Goal: Task Accomplishment & Management: Complete application form

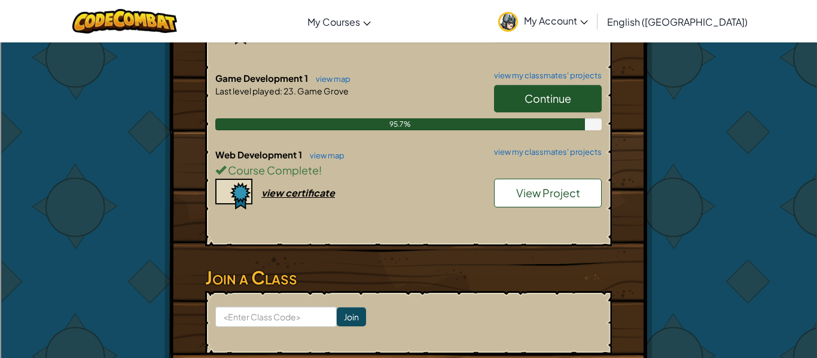
scroll to position [335, 0]
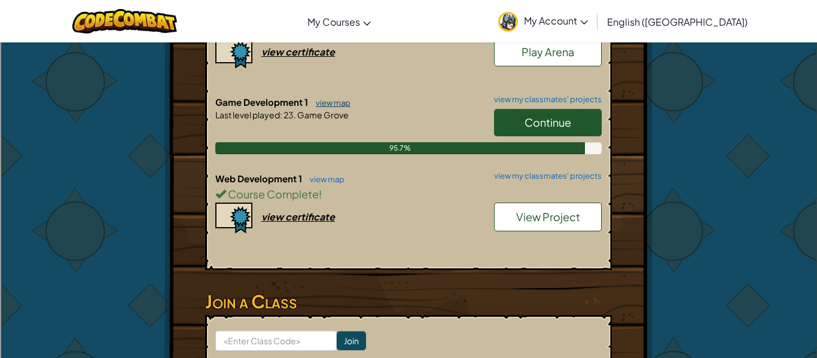
click at [340, 98] on link "view map" at bounding box center [330, 103] width 41 height 10
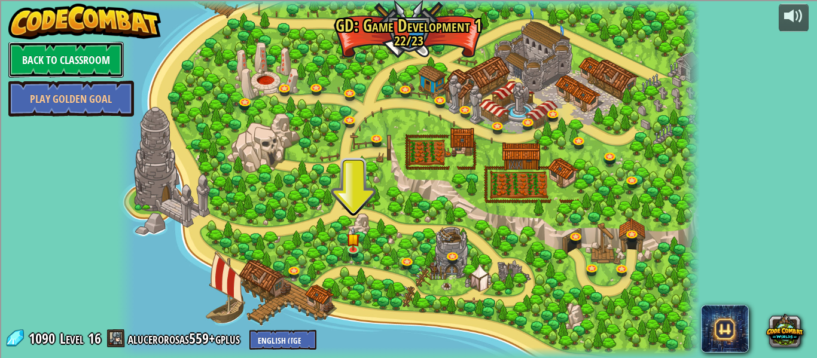
click at [75, 63] on link "Back to Classroom" at bounding box center [65, 60] width 115 height 36
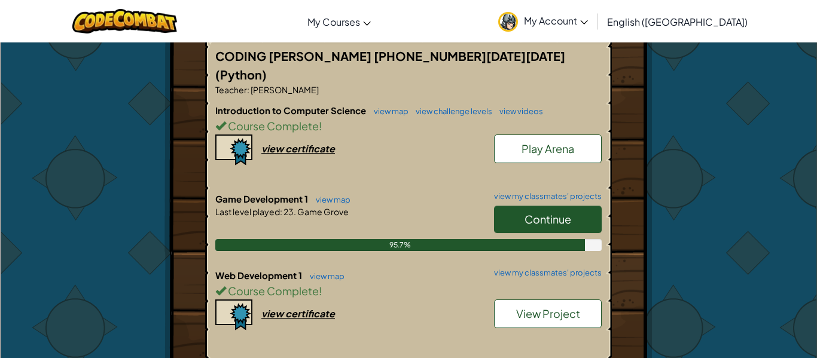
scroll to position [239, 0]
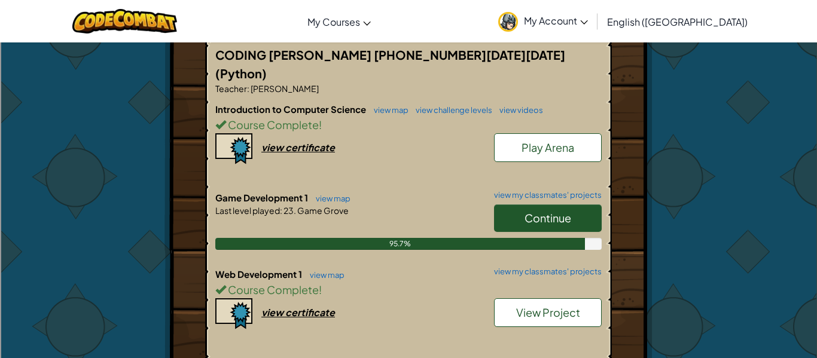
click at [523, 301] on link "View Project" at bounding box center [548, 312] width 108 height 29
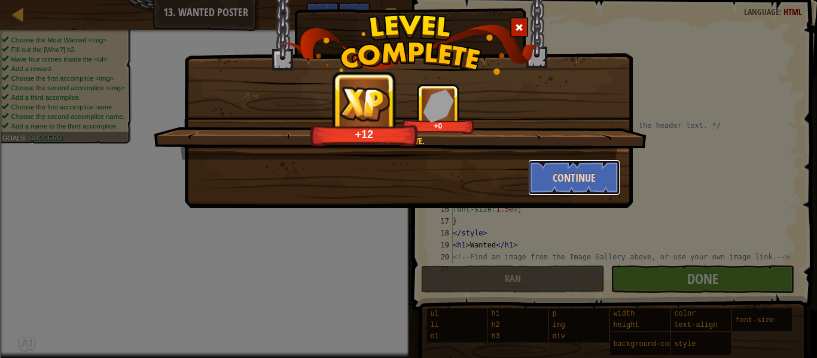
click at [540, 175] on button "Continue" at bounding box center [574, 178] width 93 height 36
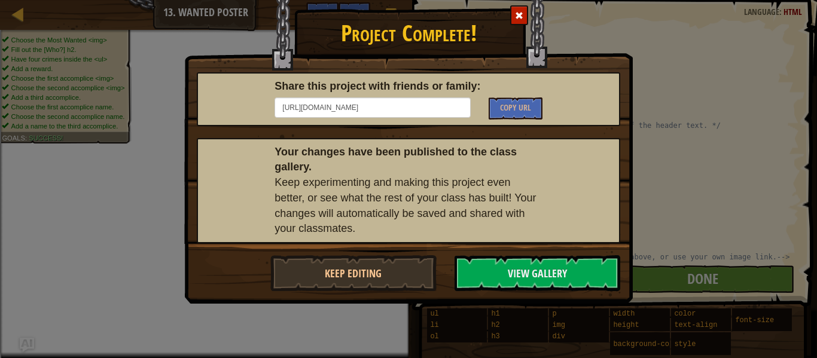
click at [520, 12] on span at bounding box center [519, 15] width 8 height 8
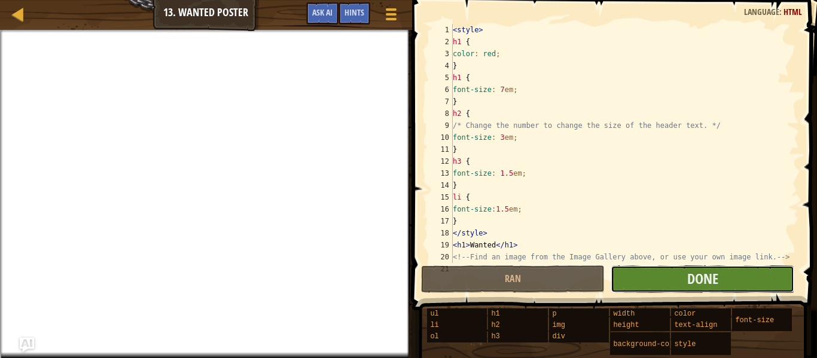
click at [655, 282] on button "Done" at bounding box center [702, 279] width 184 height 28
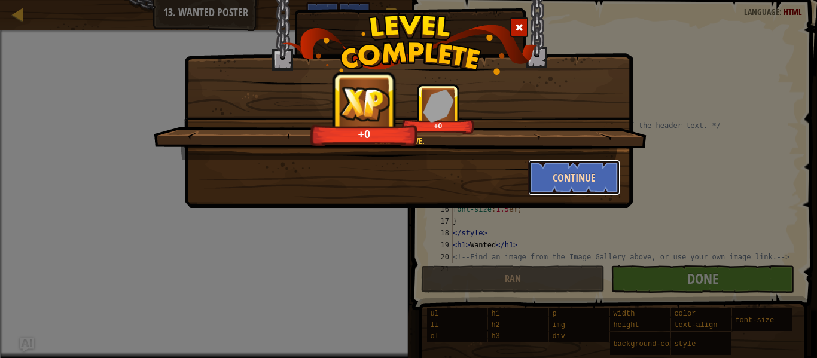
click at [556, 176] on button "Continue" at bounding box center [574, 178] width 93 height 36
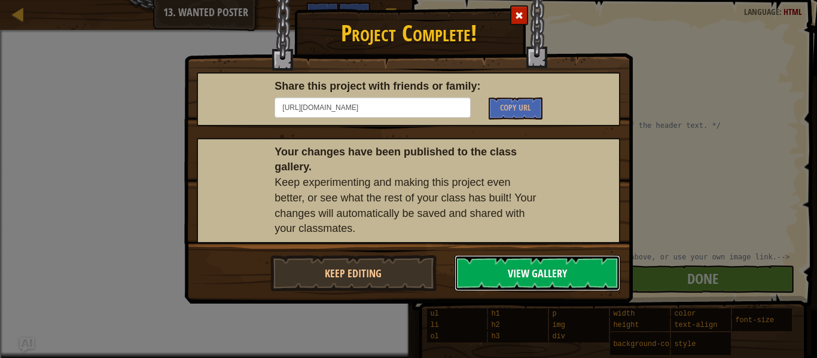
click at [481, 271] on button "View Gallery" at bounding box center [537, 273] width 166 height 36
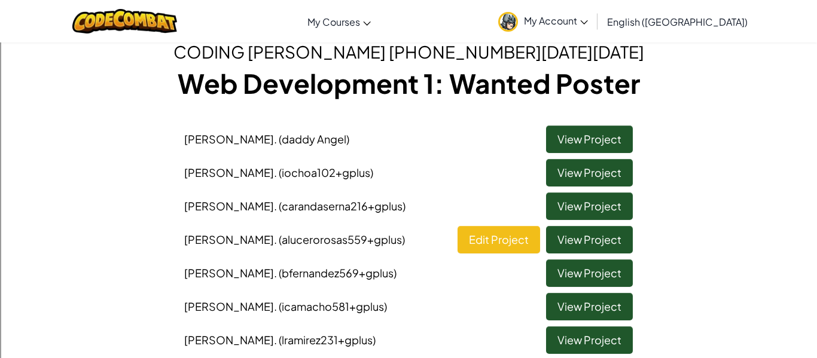
scroll to position [48, 0]
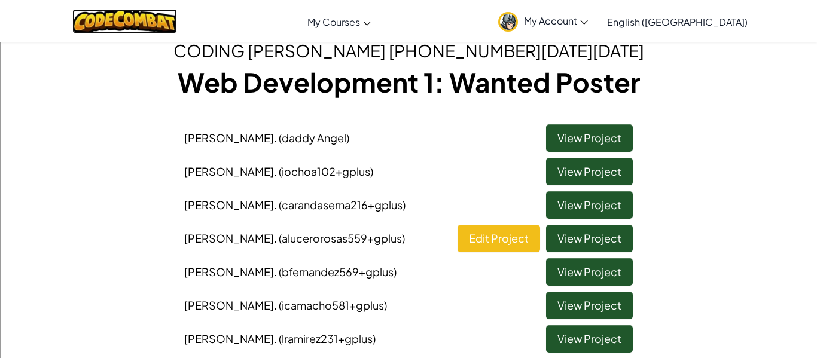
click at [154, 18] on img at bounding box center [124, 21] width 105 height 25
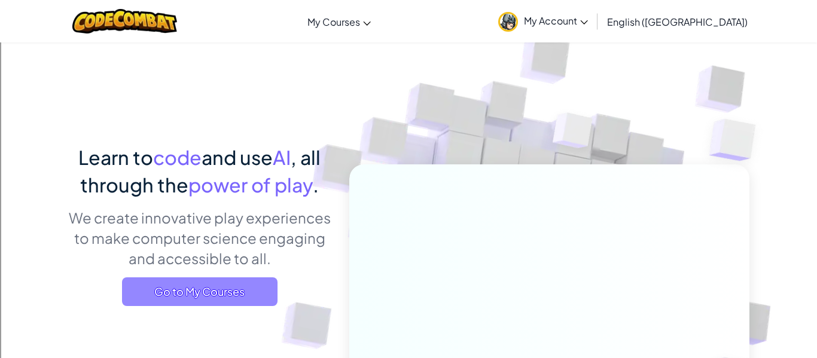
click at [248, 286] on span "Go to My Courses" at bounding box center [199, 291] width 155 height 29
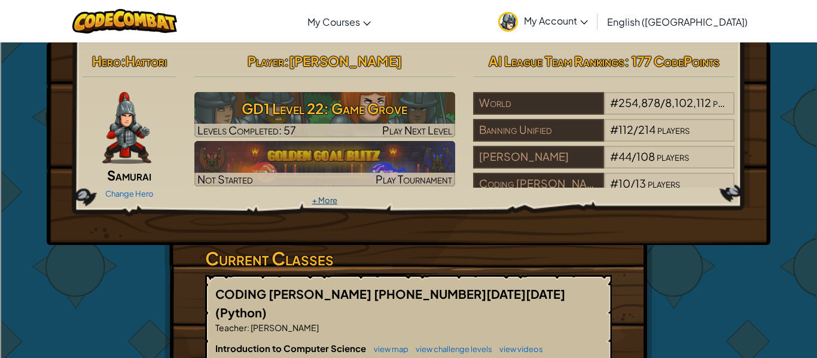
click at [323, 201] on link "+ More" at bounding box center [324, 201] width 25 height 10
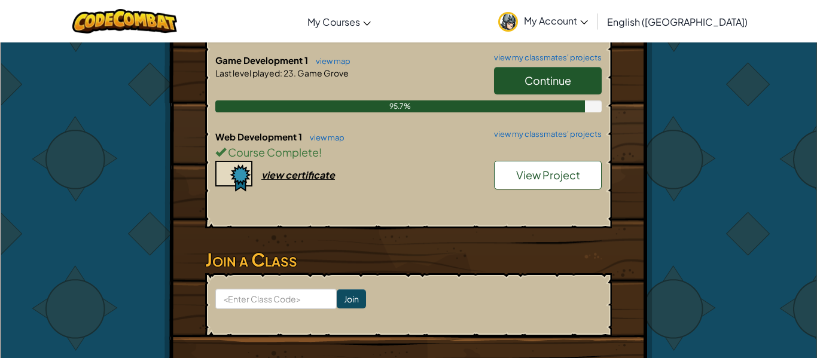
scroll to position [430, 0]
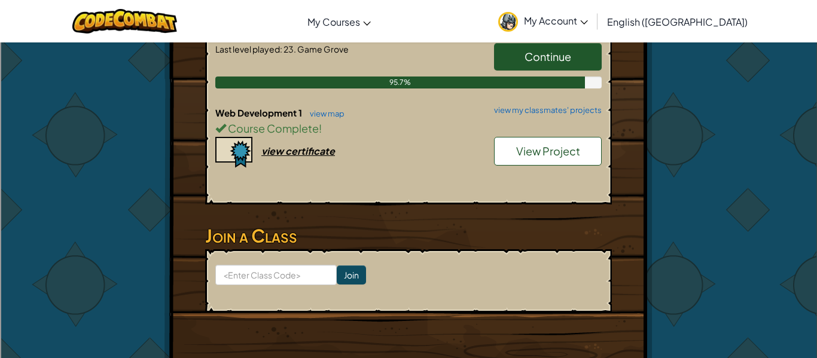
click at [280, 222] on h3 "Join a Class" at bounding box center [408, 235] width 407 height 27
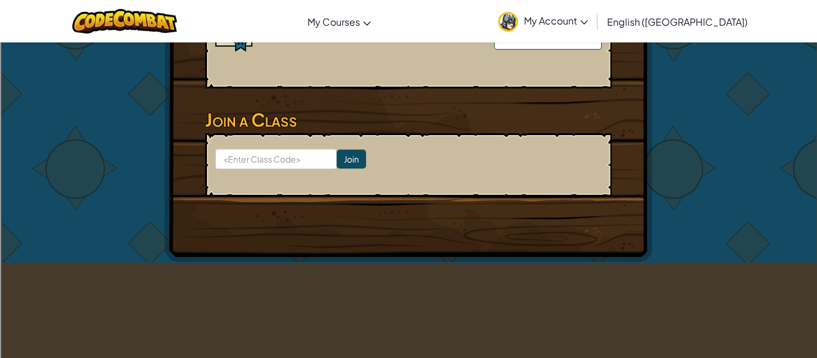
scroll to position [550, 0]
